Goal: Check status: Check status

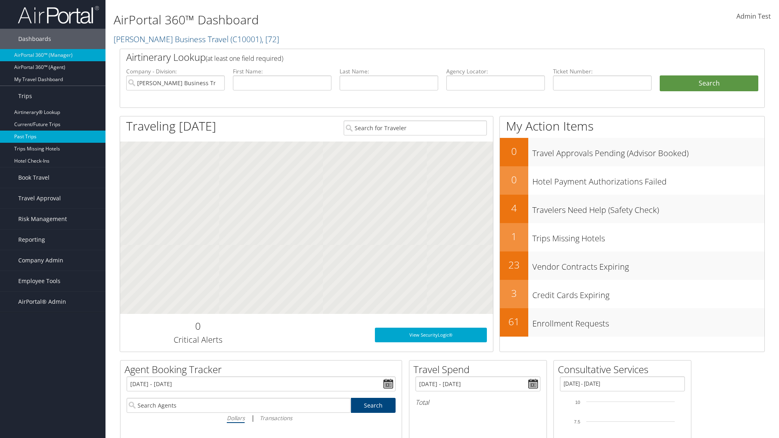
click at [53, 137] on link "Past Trips" at bounding box center [52, 137] width 105 height 12
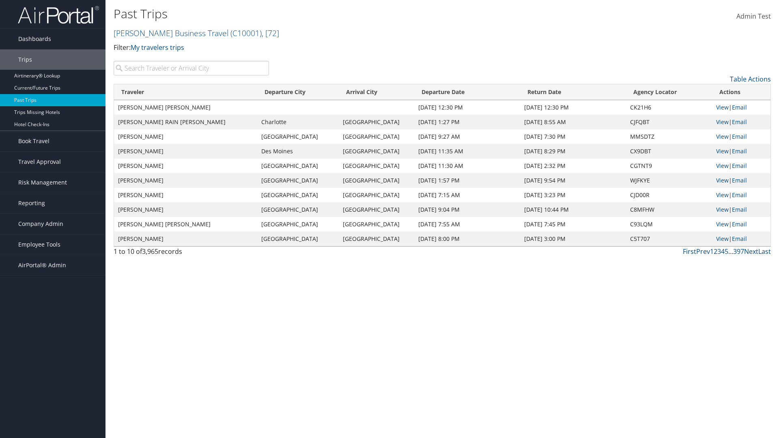
click at [191, 68] on input "search" at bounding box center [191, 68] width 155 height 15
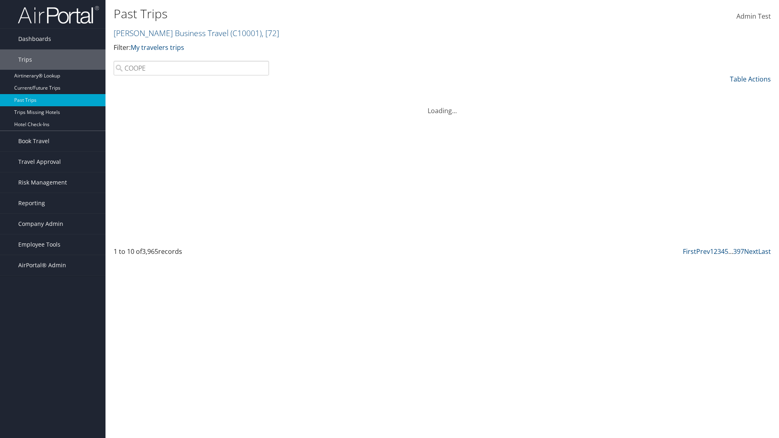
type input "COOPER"
click at [191, 68] on input "search" at bounding box center [191, 68] width 155 height 15
